Goal: Find specific page/section

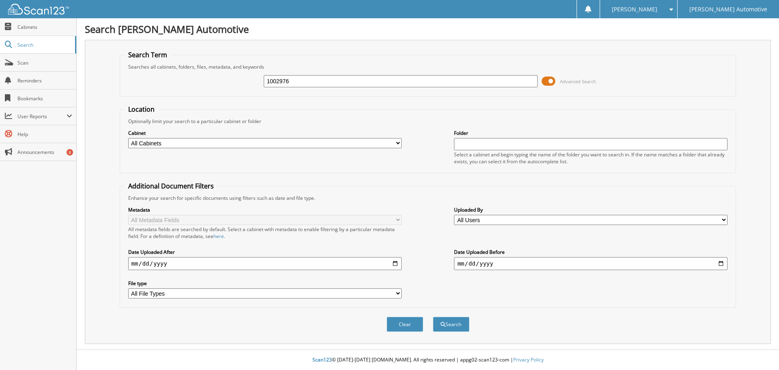
type input "1002976"
click at [433, 316] on button "Search" at bounding box center [451, 323] width 37 height 15
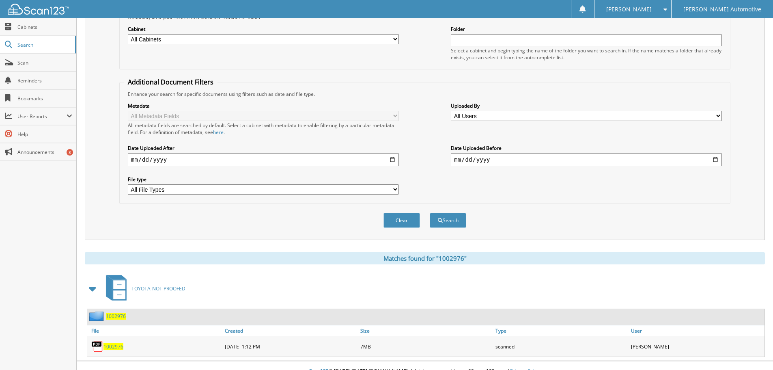
scroll to position [116, 0]
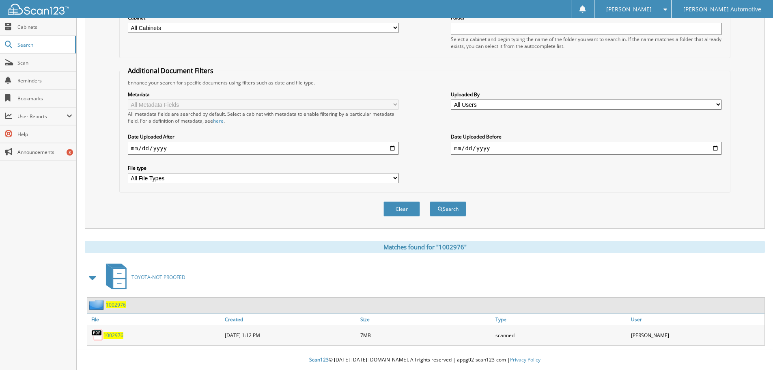
click at [116, 335] on span "1002976" at bounding box center [113, 334] width 20 height 7
click at [110, 338] on span "1002976" at bounding box center [113, 334] width 20 height 7
click at [110, 337] on span "1002976" at bounding box center [113, 334] width 20 height 7
